Goal: Information Seeking & Learning: Compare options

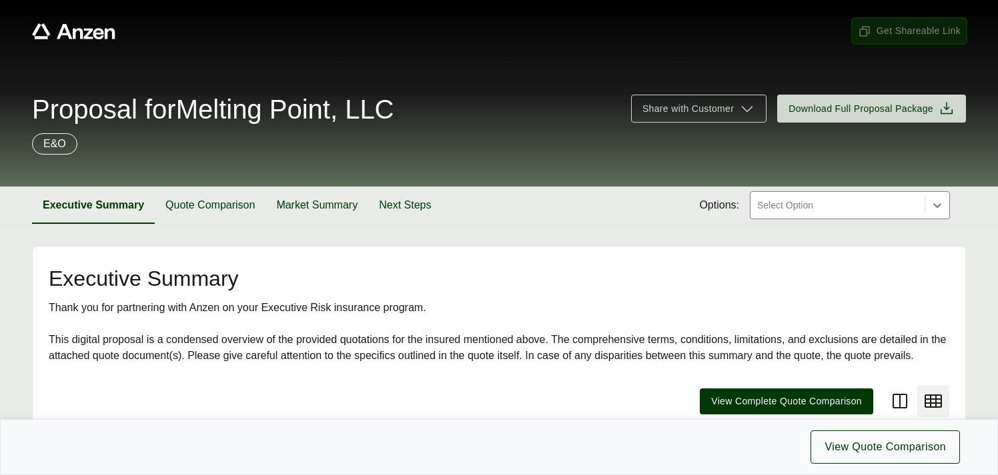
click at [892, 33] on span "Get Shareable Link" at bounding box center [909, 31] width 103 height 14
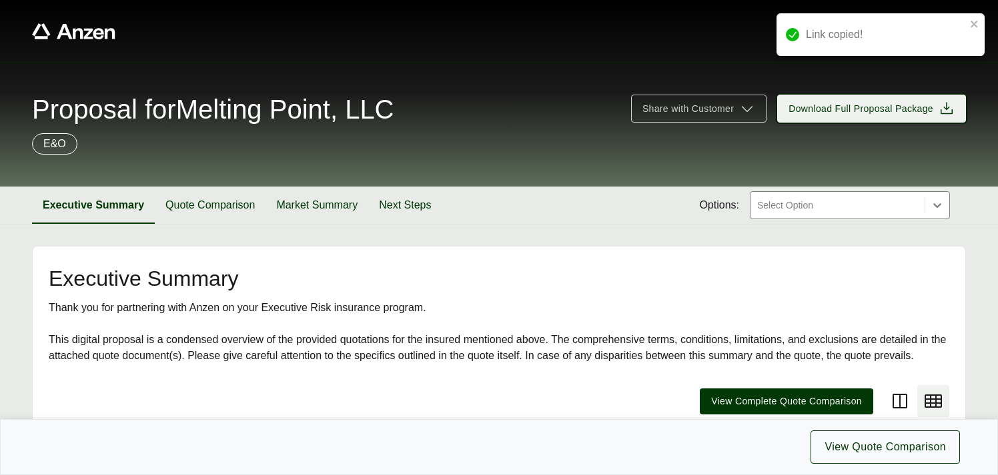
click at [850, 110] on span "Download Full Proposal Package" at bounding box center [860, 109] width 145 height 14
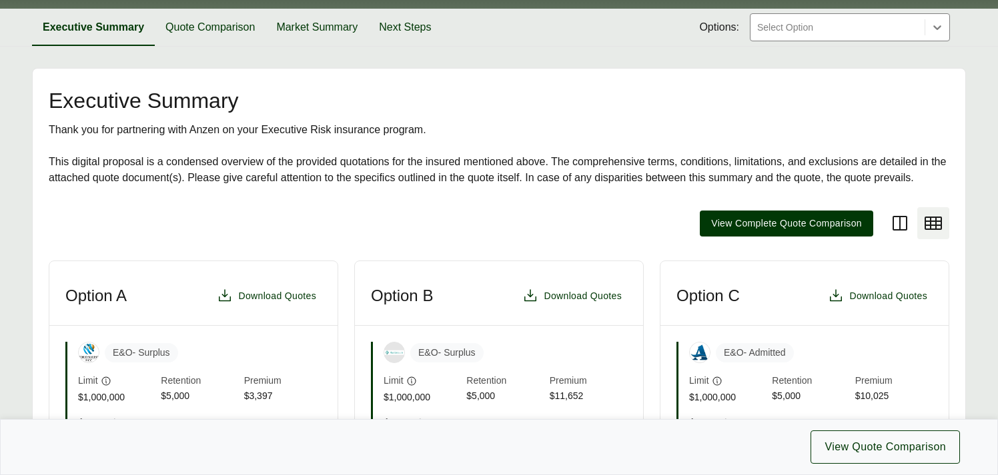
scroll to position [182, 0]
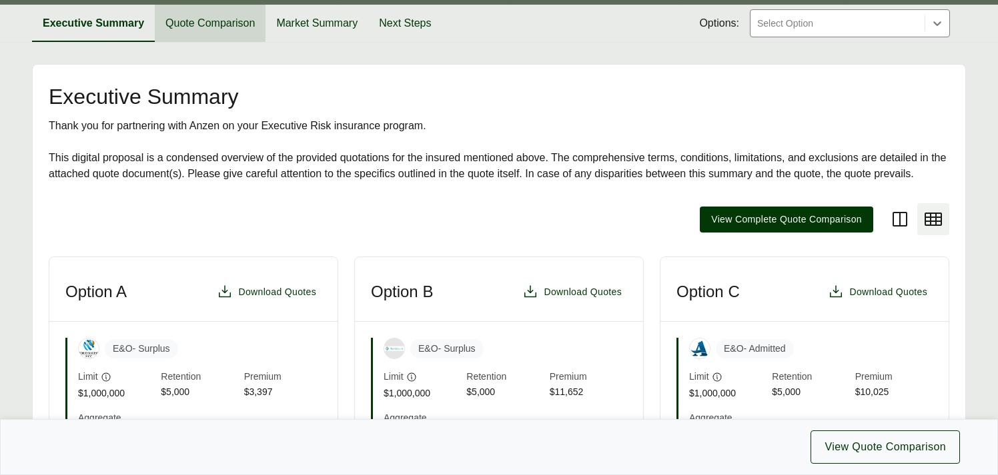
click at [220, 27] on button "Quote Comparison" at bounding box center [210, 23] width 111 height 37
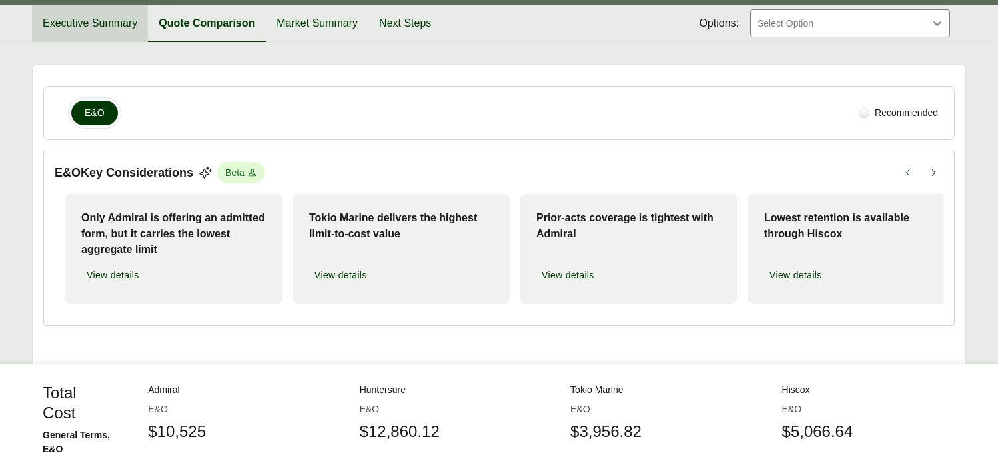
click at [93, 26] on button "Executive Summary" at bounding box center [90, 23] width 116 height 37
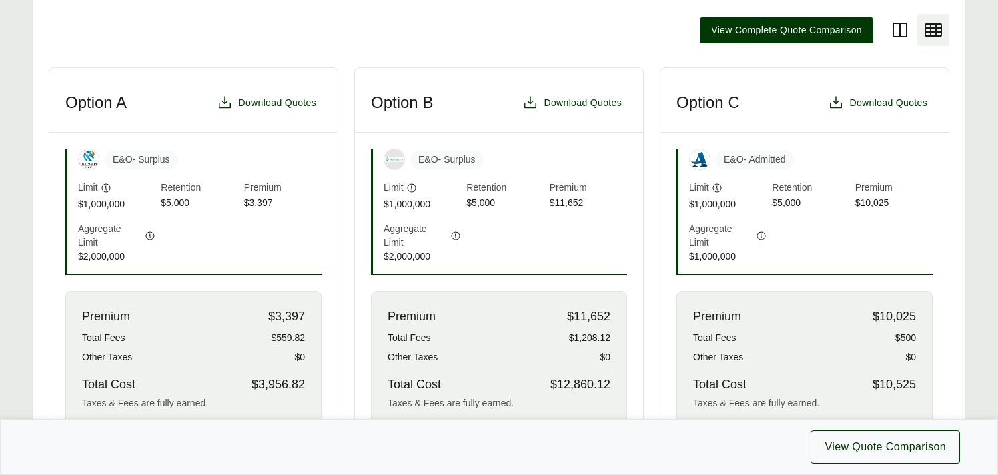
scroll to position [370, 0]
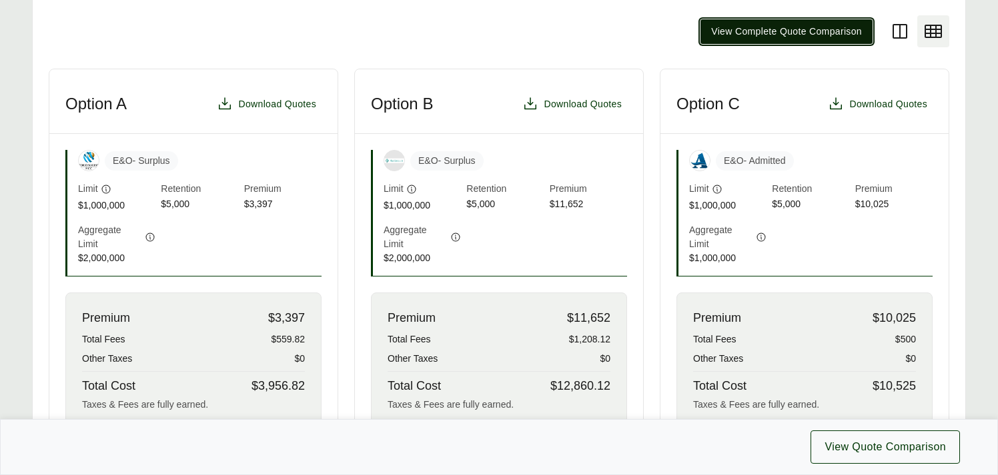
click at [785, 32] on span "View Complete Quote Comparison" at bounding box center [786, 32] width 151 height 14
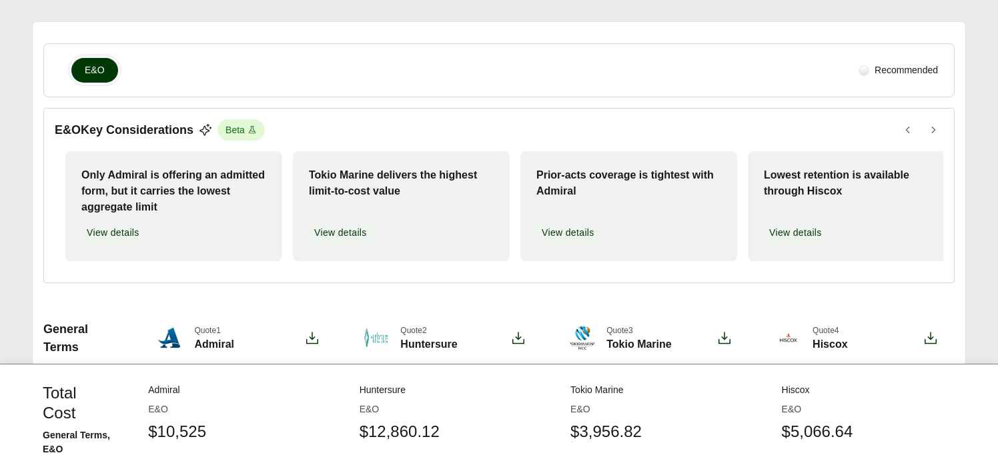
scroll to position [228, 0]
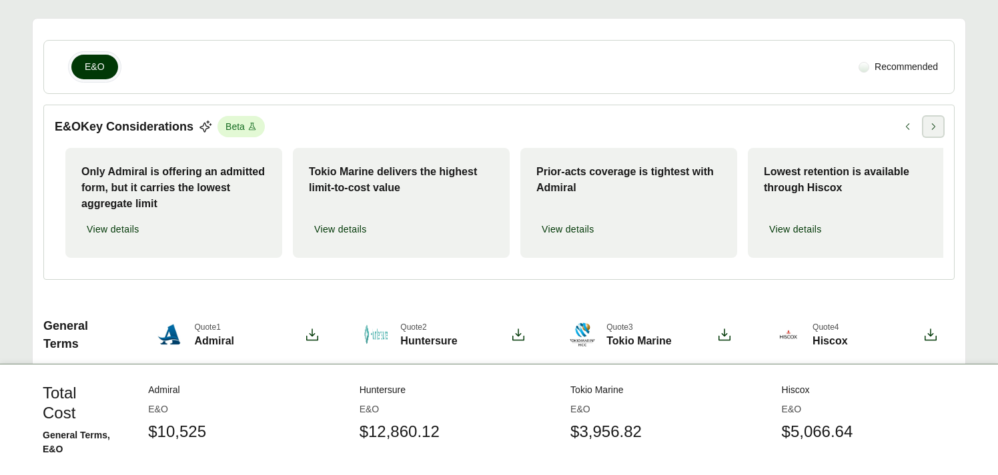
click at [932, 128] on icon at bounding box center [932, 126] width 9 height 9
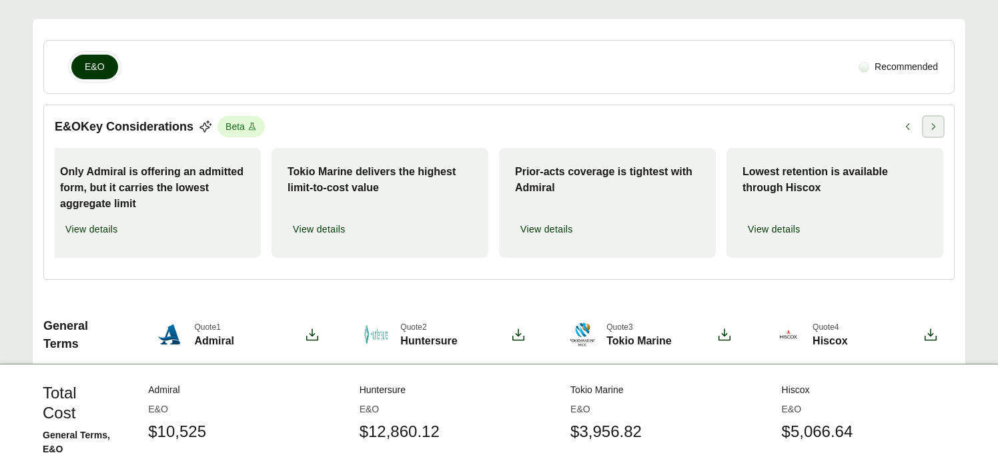
click at [932, 128] on icon at bounding box center [932, 126] width 9 height 9
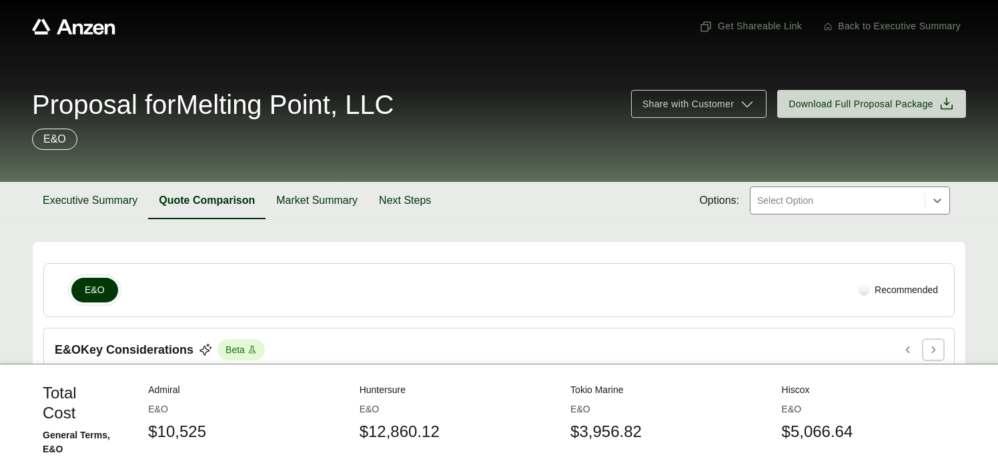
scroll to position [0, 0]
